Goal: Entertainment & Leisure: Consume media (video, audio)

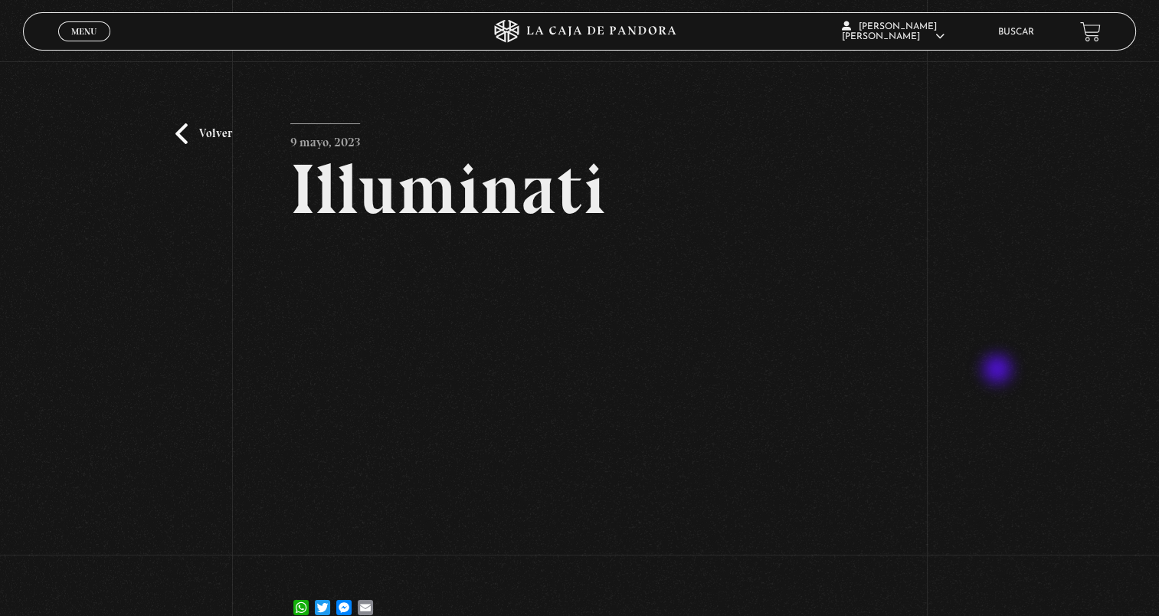
click at [999, 370] on div "Volver 9 mayo, 2023 Illuminati WhatsApp Twitter Messenger Email" at bounding box center [579, 351] width 1159 height 581
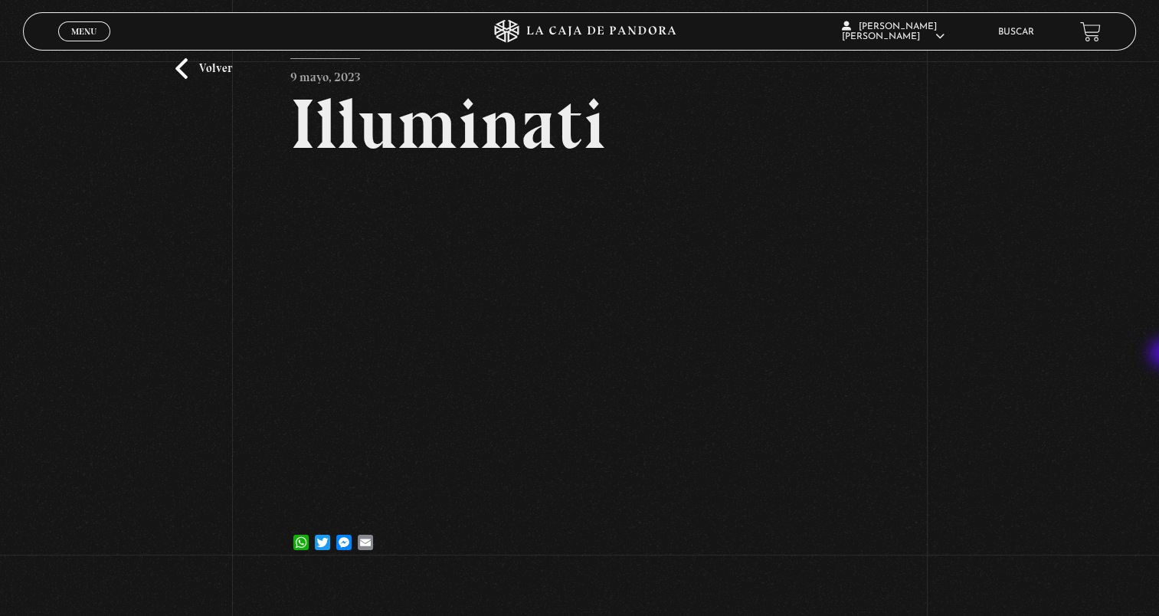
scroll to position [62, 0]
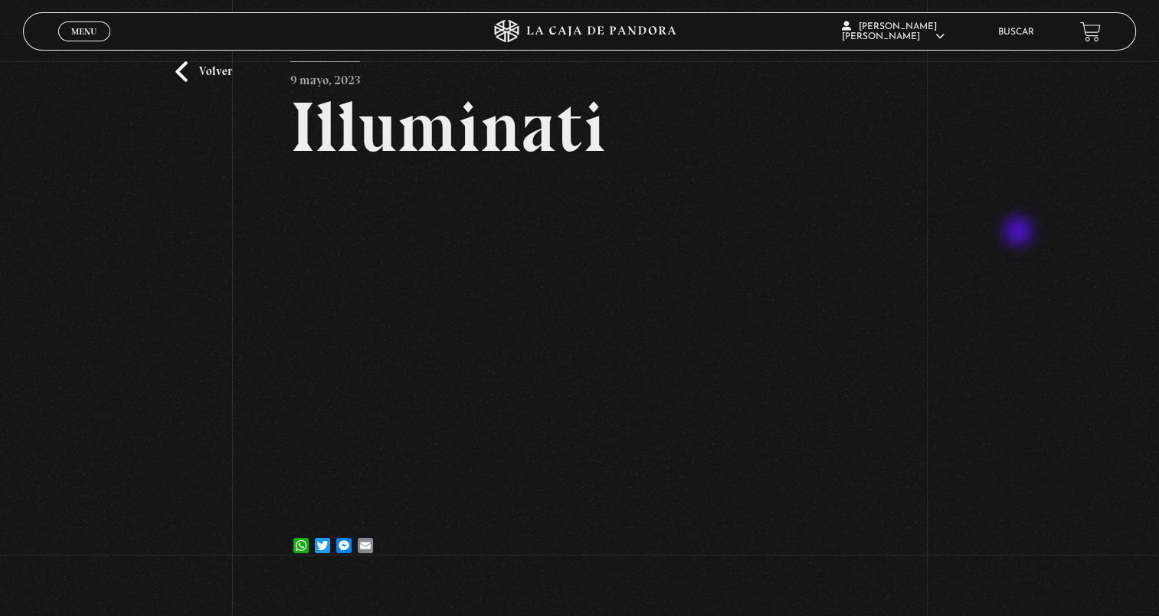
click at [1019, 233] on div "Volver 9 mayo, 2023 Illuminati WhatsApp Twitter Messenger Email" at bounding box center [579, 289] width 1159 height 581
click at [974, 270] on div "Volver 9 mayo, 2023 Illuminati WhatsApp Twitter Messenger Email" at bounding box center [579, 289] width 1159 height 581
click at [938, 185] on div "Volver 9 mayo, 2023 Illuminati WhatsApp Twitter Messenger Email" at bounding box center [579, 289] width 1159 height 581
click at [1023, 119] on div "Volver 9 mayo, 2023 Illuminati WhatsApp Twitter Messenger Email" at bounding box center [579, 289] width 1159 height 581
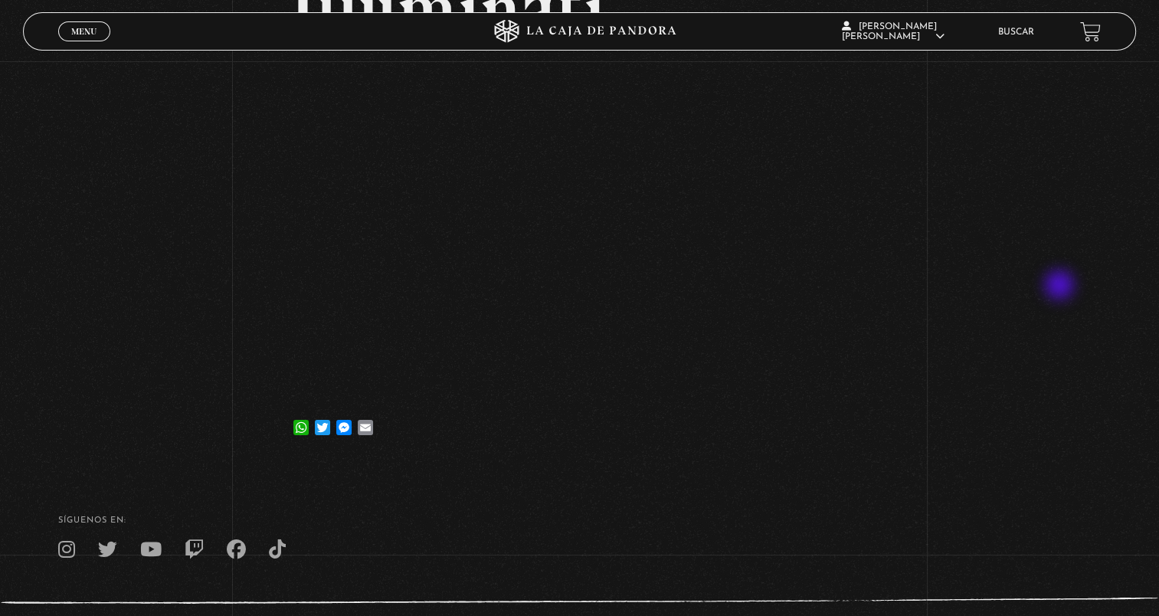
scroll to position [153, 0]
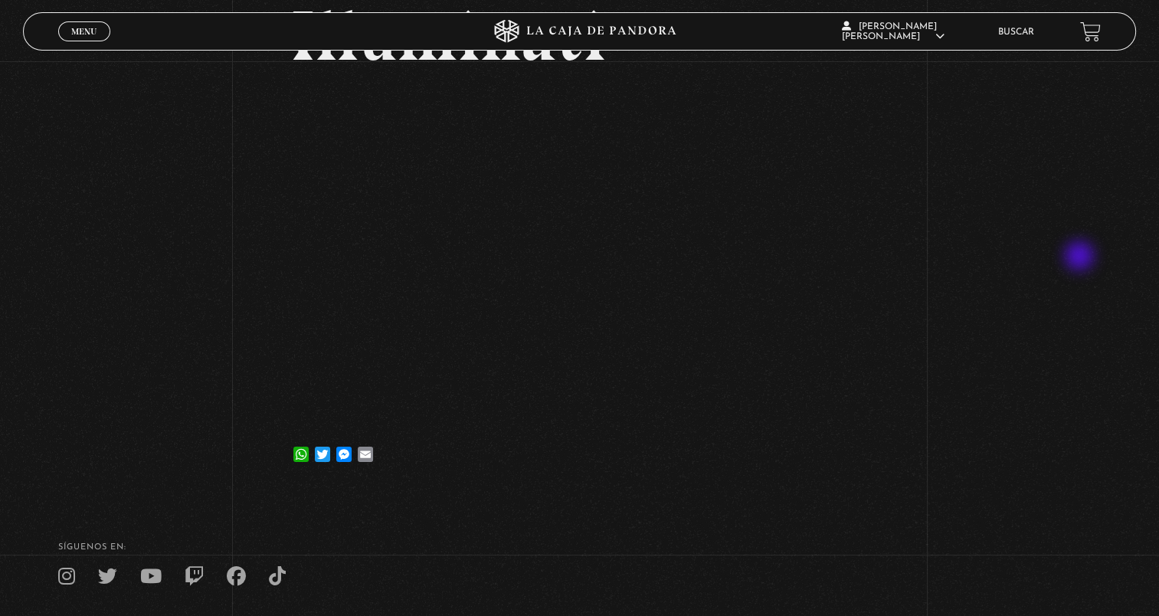
click at [1081, 257] on div "Volver 9 mayo, 2023 Illuminati WhatsApp Twitter Messenger Email" at bounding box center [579, 198] width 1159 height 581
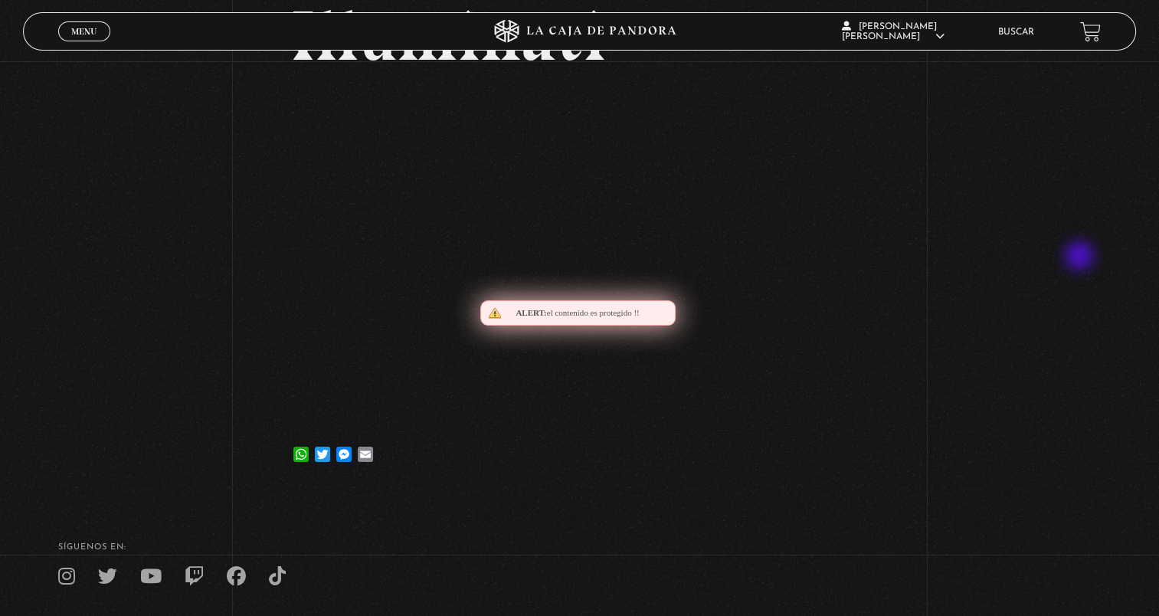
click at [1081, 257] on div "Volver 9 mayo, 2023 Illuminati WhatsApp Twitter Messenger Email" at bounding box center [579, 198] width 1159 height 581
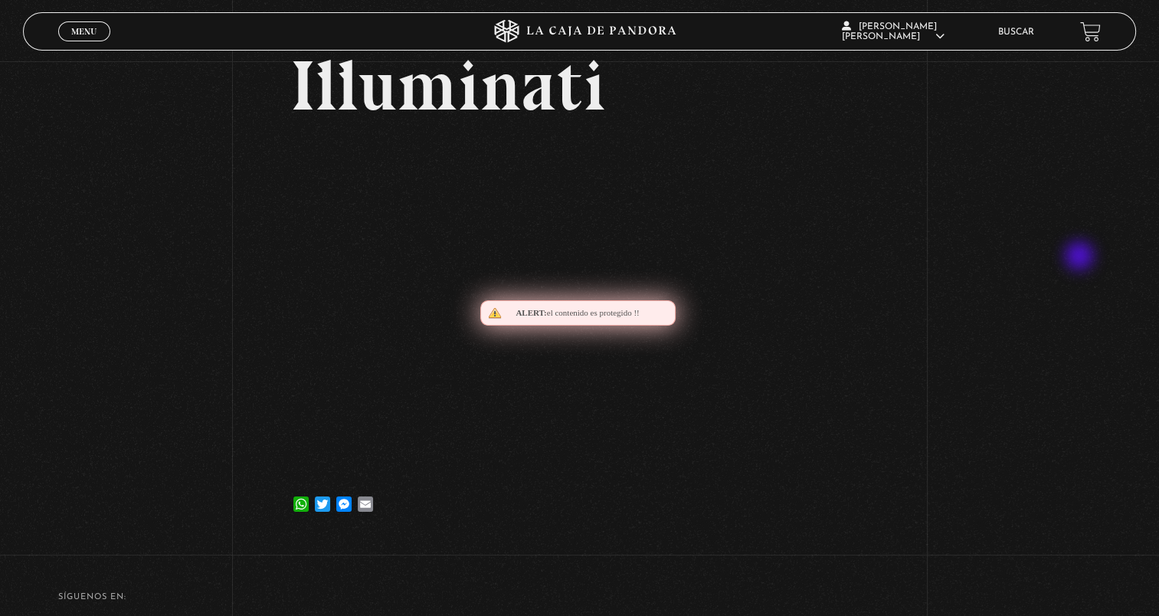
scroll to position [77, 0]
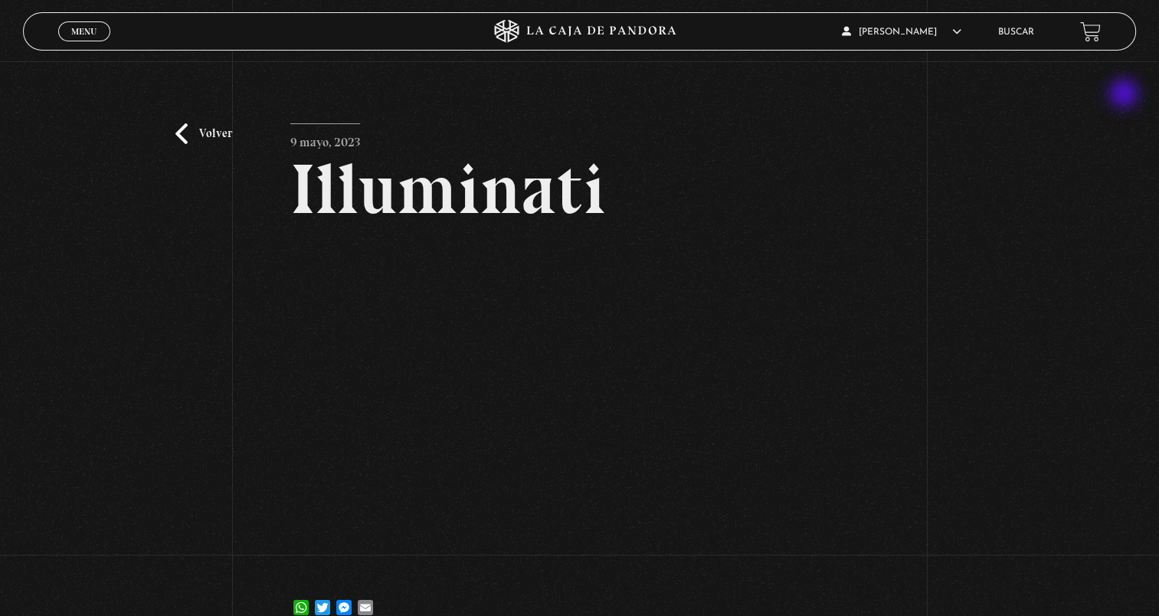
click at [1125, 95] on div "Volver 9 mayo, 2023 Illuminati WhatsApp Twitter Messenger Email" at bounding box center [579, 351] width 1159 height 581
click at [620, 586] on article "9 mayo, 2023 Illuminati WhatsApp Twitter Messenger Email" at bounding box center [579, 375] width 578 height 505
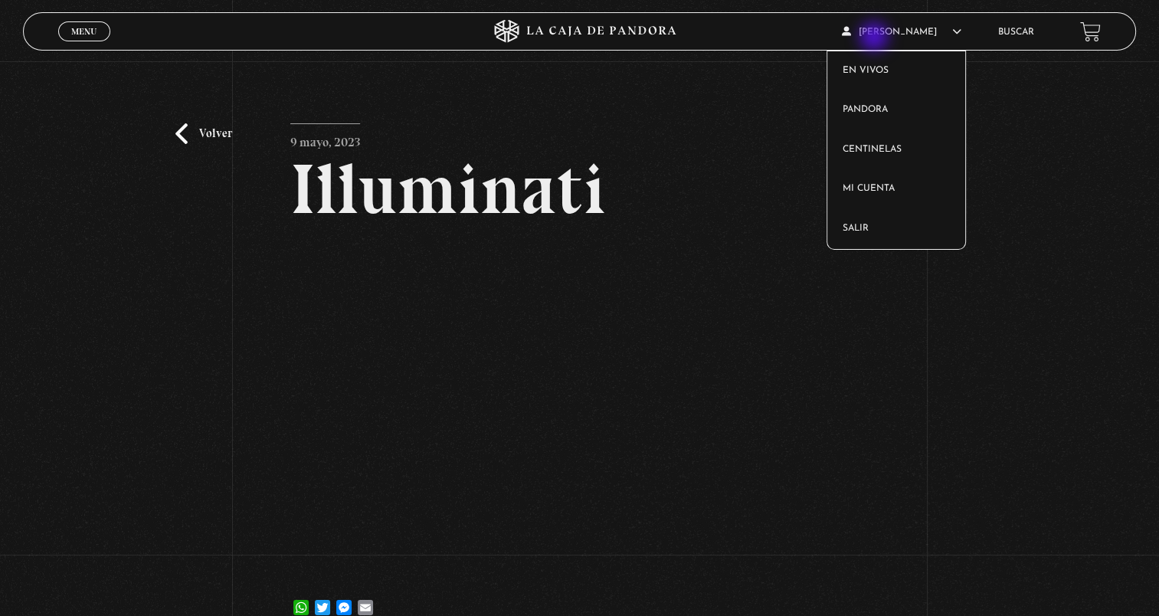
click at [875, 38] on article "Javier Groves Miranda En vivos Pandora Centinelas Mi cuenta Salir" at bounding box center [911, 32] width 139 height 36
click at [861, 226] on link "Salir" at bounding box center [896, 229] width 138 height 40
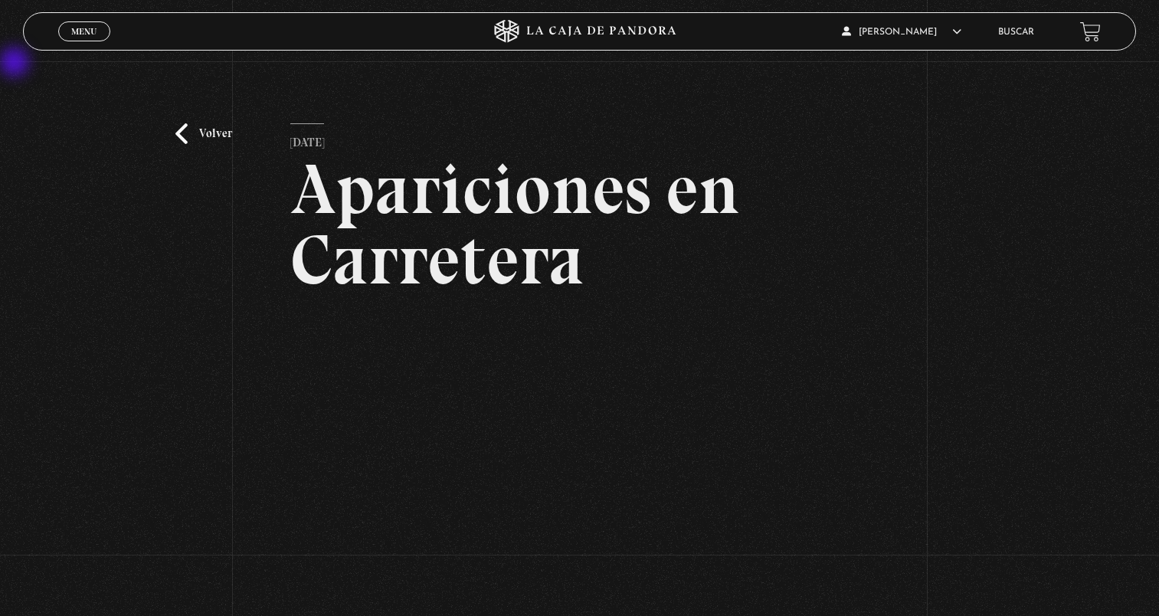
scroll to position [153, 0]
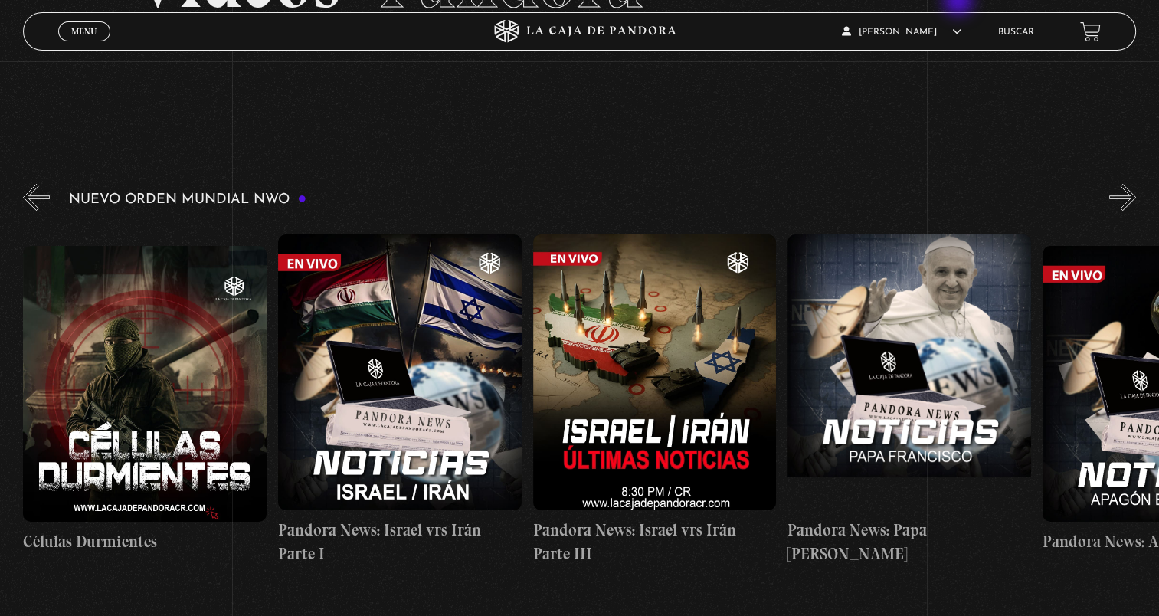
scroll to position [0, 509]
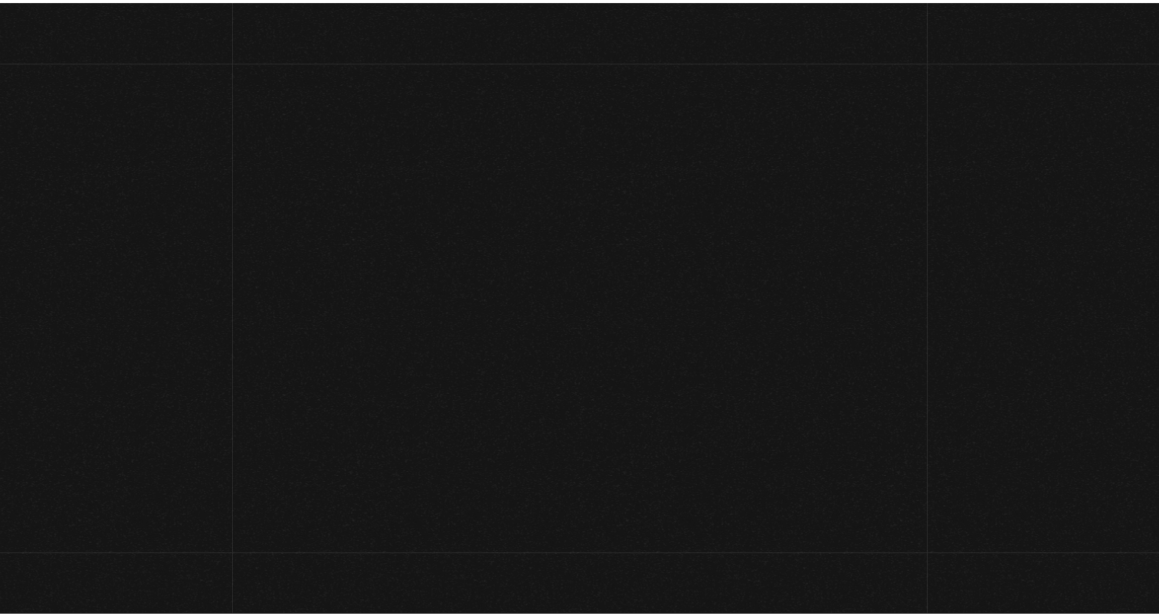
scroll to position [161, 0]
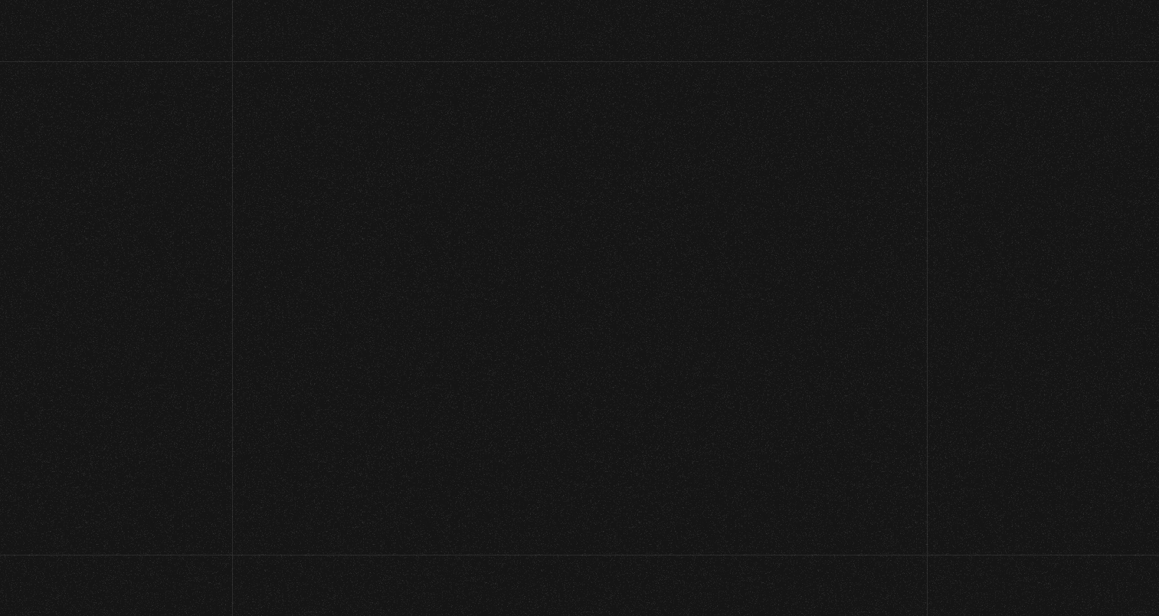
scroll to position [169, 0]
